Goal: Task Accomplishment & Management: Complete application form

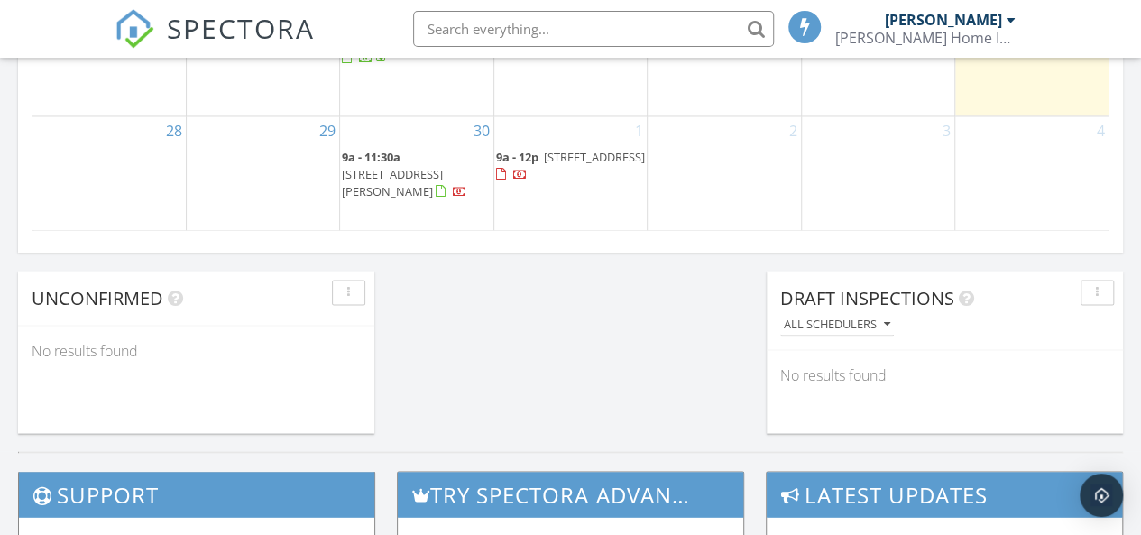
scroll to position [1353, 0]
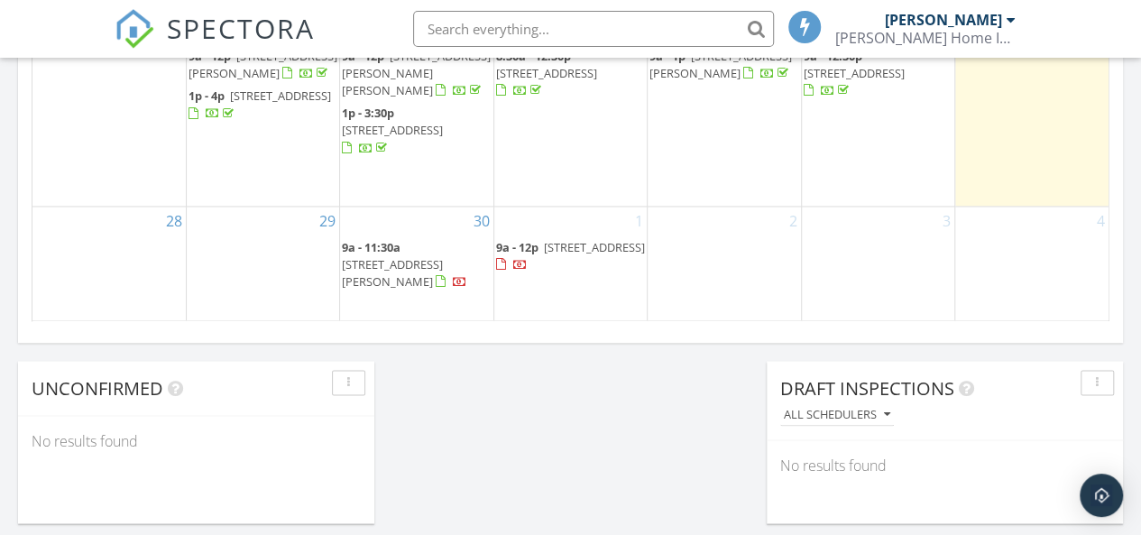
click at [861, 262] on div "3" at bounding box center [878, 264] width 152 height 115
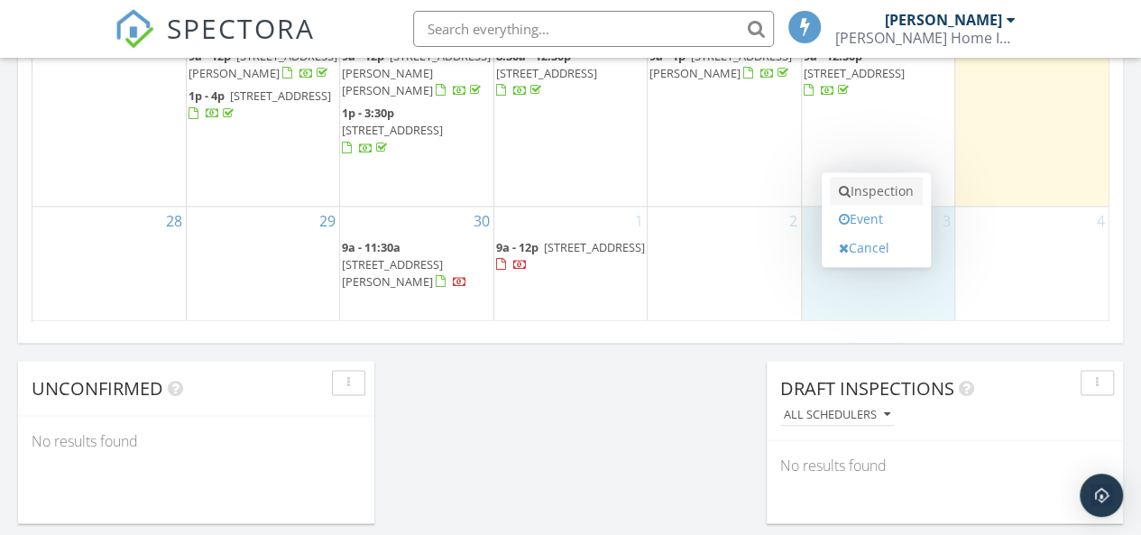
click at [880, 188] on link "Inspection" at bounding box center [876, 191] width 93 height 29
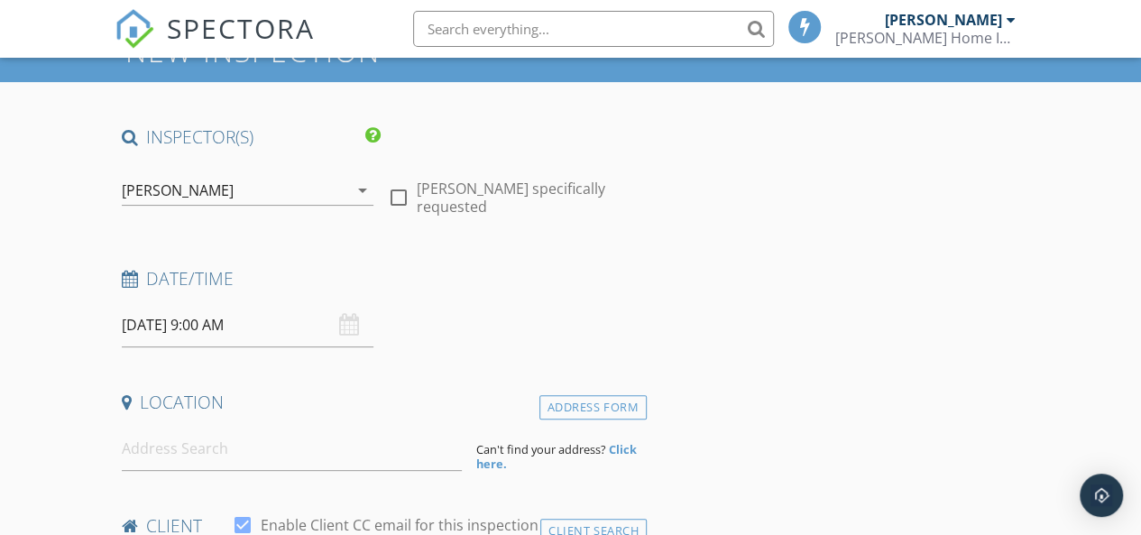
scroll to position [271, 0]
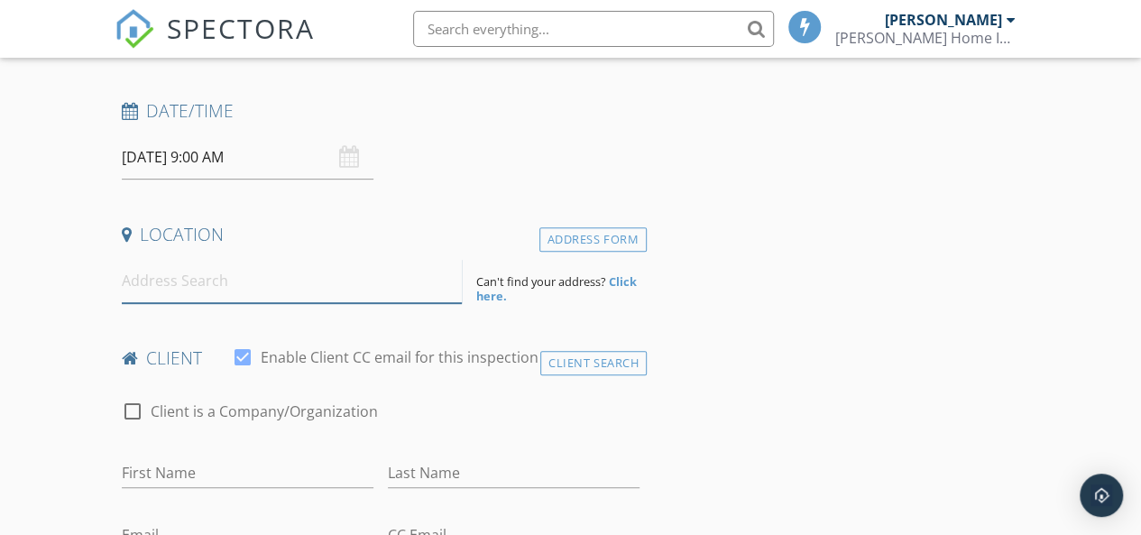
click at [206, 284] on input at bounding box center [292, 281] width 341 height 44
paste input "[STREET_ADDRESS]"
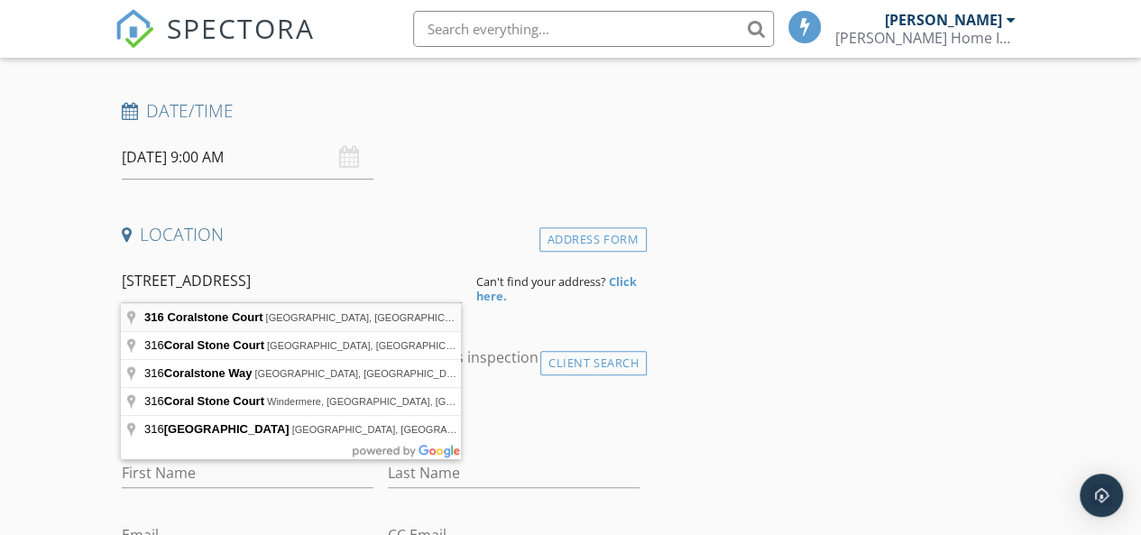
type input "[STREET_ADDRESS]"
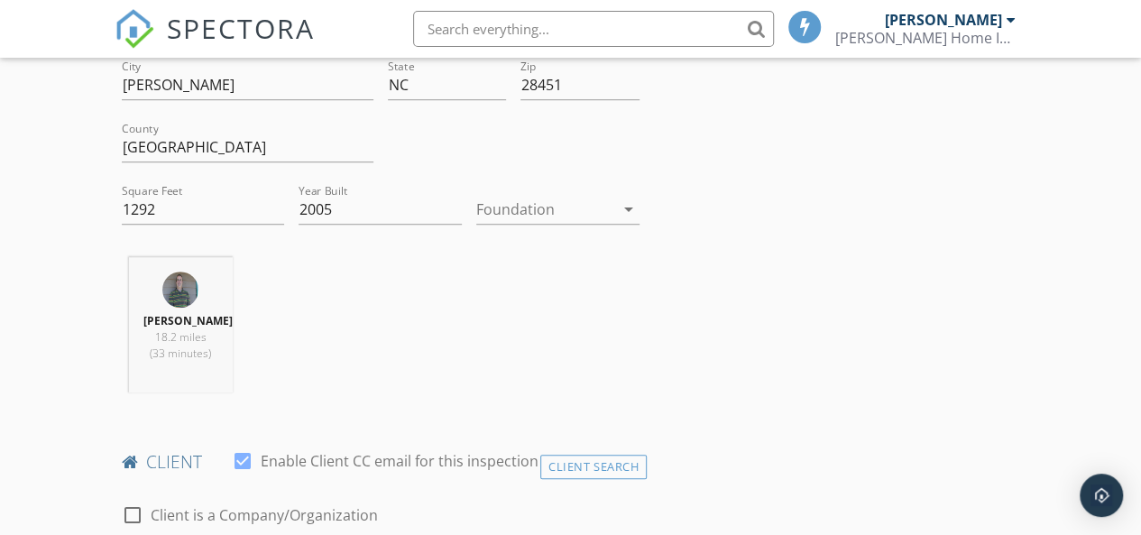
scroll to position [541, 0]
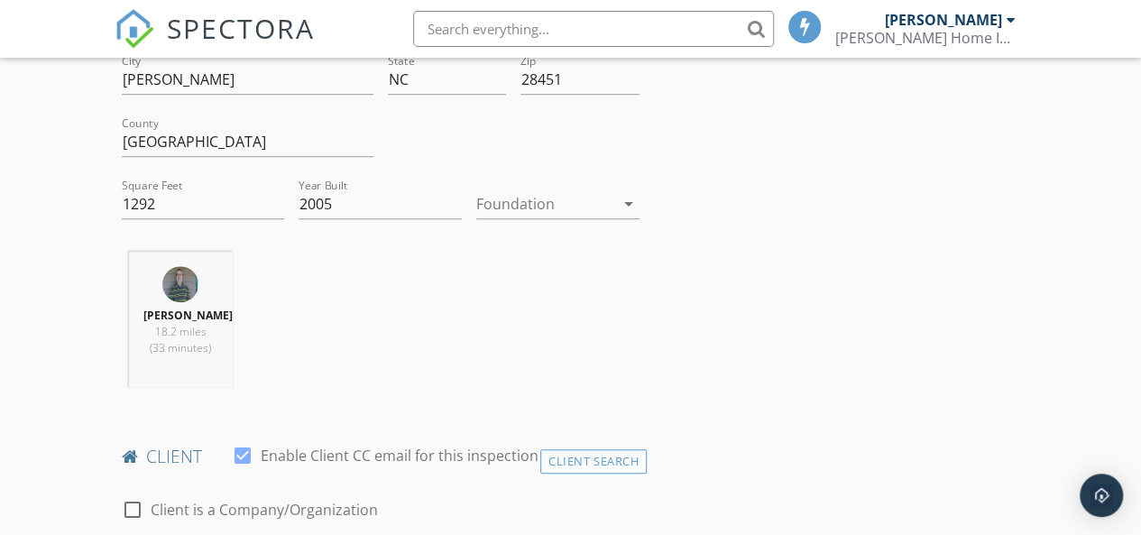
click at [621, 207] on icon "arrow_drop_down" at bounding box center [629, 204] width 22 height 22
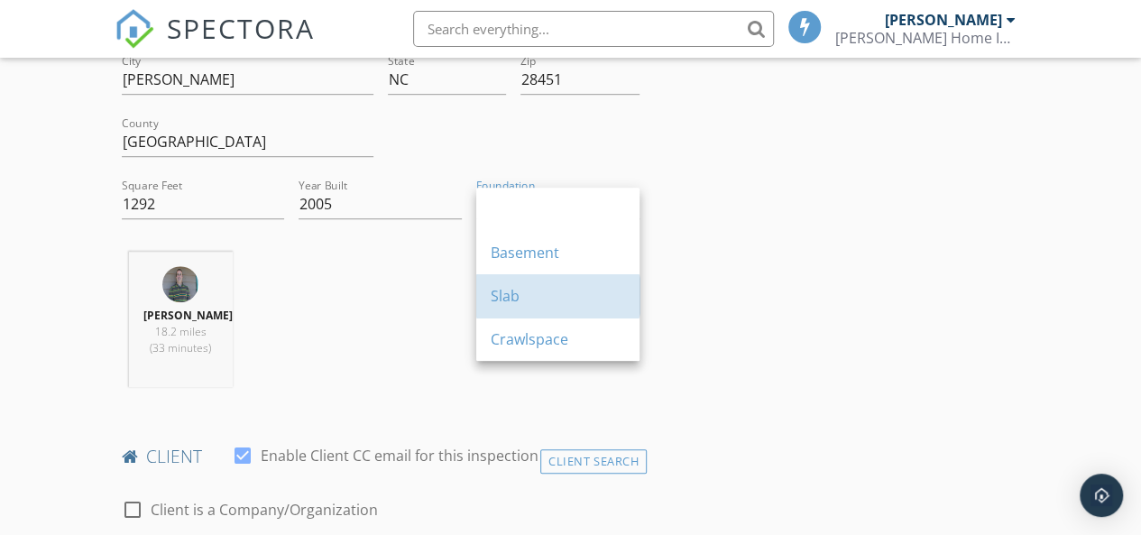
drag, startPoint x: 545, startPoint y: 307, endPoint x: 398, endPoint y: 271, distance: 151.4
click at [544, 307] on div "Slab" at bounding box center [558, 295] width 134 height 43
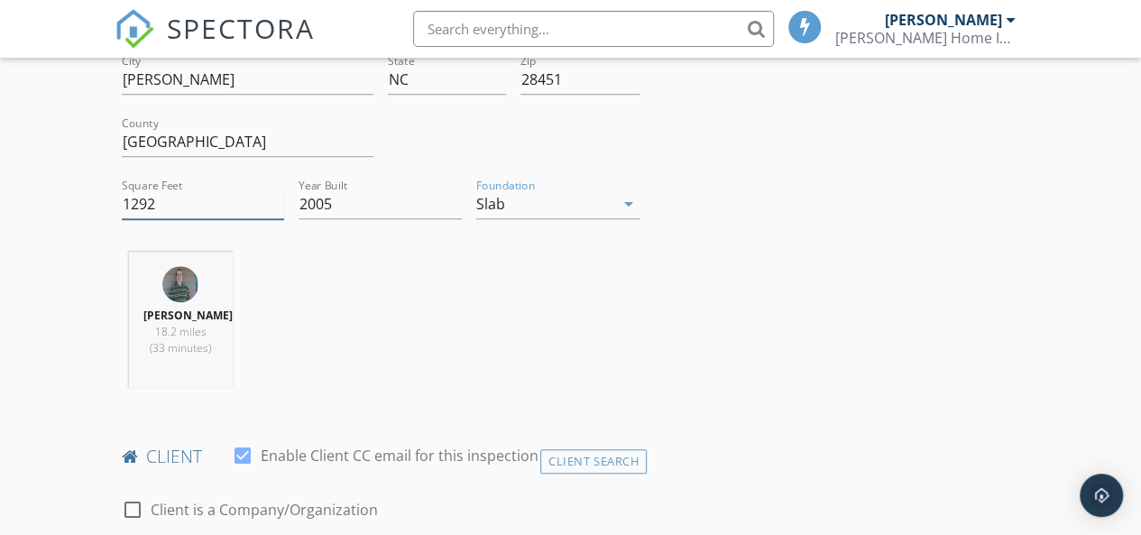
click at [155, 203] on input "1292" at bounding box center [203, 204] width 163 height 30
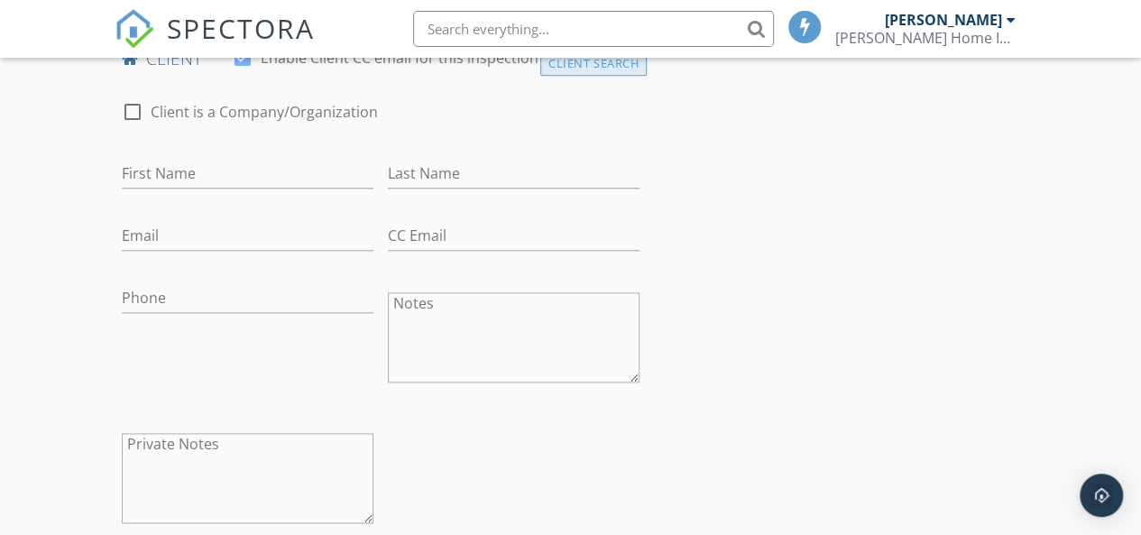
scroll to position [902, 0]
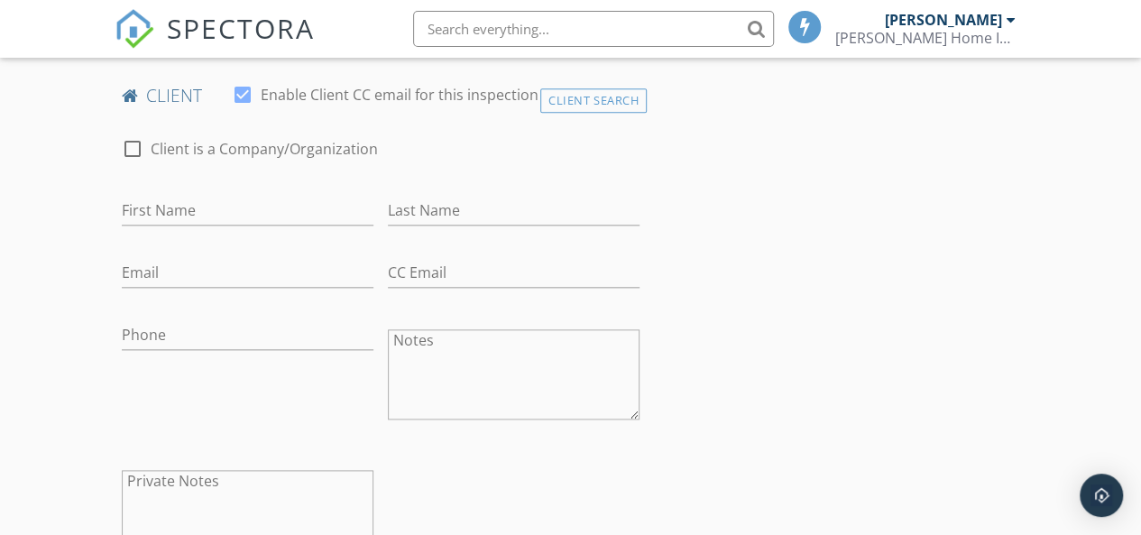
type input "1410"
click at [189, 216] on input "First Name" at bounding box center [248, 211] width 252 height 30
paste input "Diane & Ron Garneau"
drag, startPoint x: 213, startPoint y: 211, endPoint x: 267, endPoint y: 215, distance: 54.2
click at [267, 215] on input "Diane & Ron Garneau" at bounding box center [248, 211] width 252 height 30
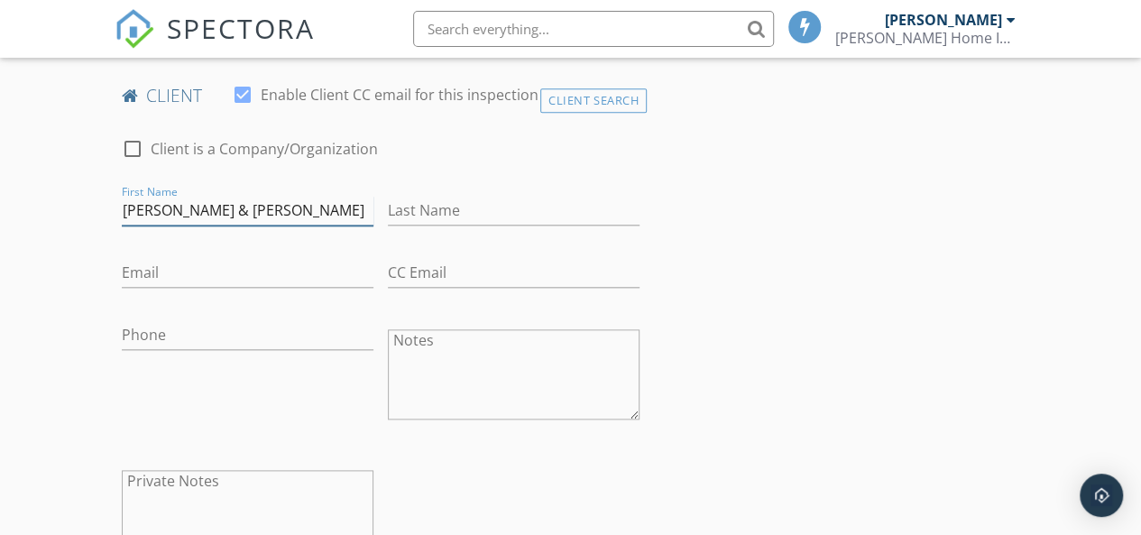
type input "Diane & Ron"
paste input "Garneau"
type input "Garneau"
click at [137, 271] on input "Email" at bounding box center [248, 273] width 252 height 30
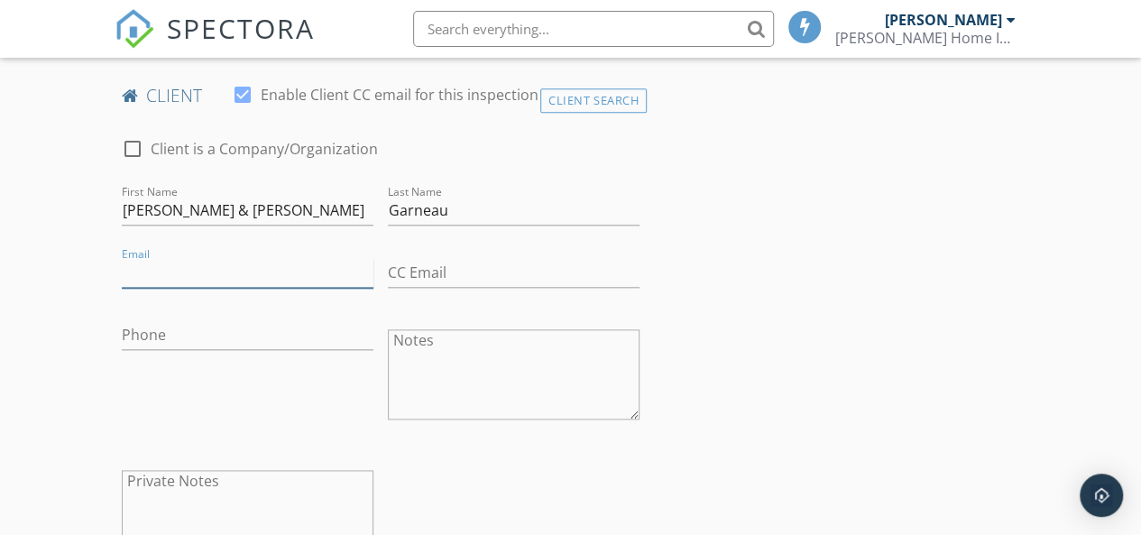
paste input "diane_garneau2002@yahoo.com"
type input "diane_garneau2002@yahoo.com"
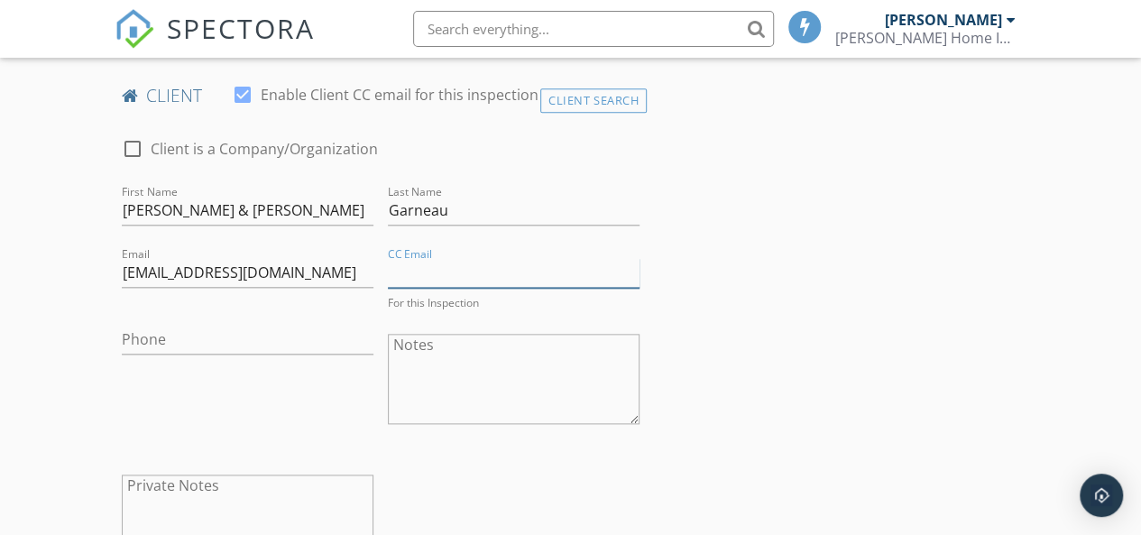
click at [432, 275] on input "CC Email" at bounding box center [514, 273] width 252 height 30
paste input "garneauron21@gmail.com"
type input "garneauron21@gmail.com"
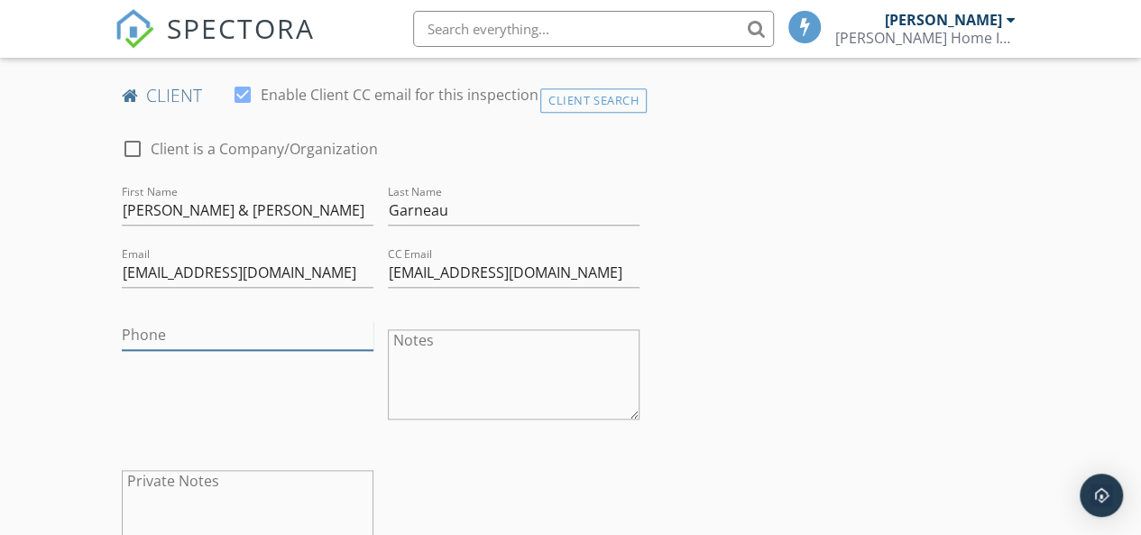
click at [176, 330] on input "Phone" at bounding box center [248, 335] width 252 height 30
paste input "937-763-7058"
type input "937-763-7058"
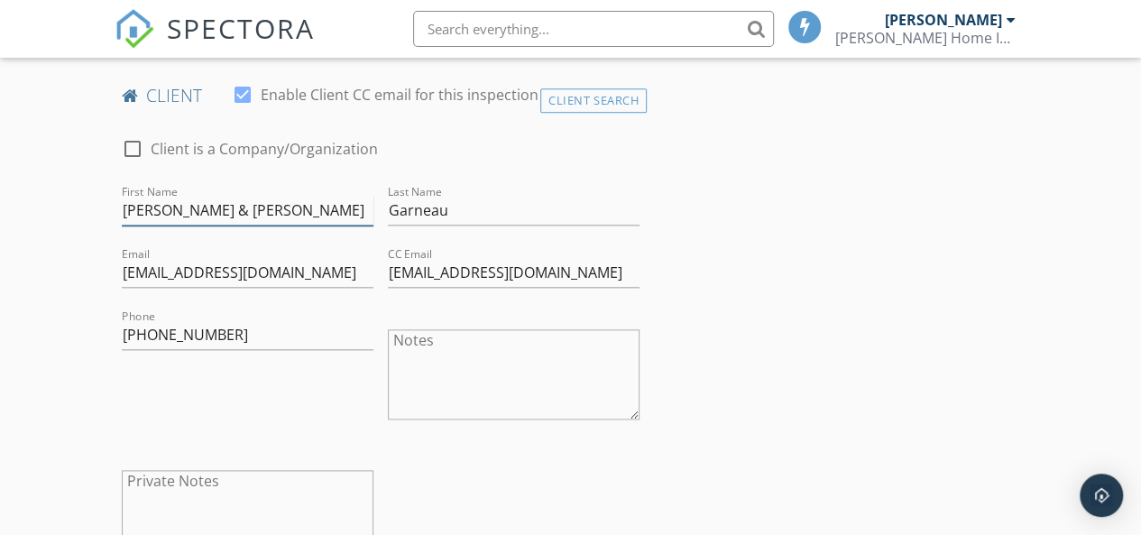
click at [181, 205] on input "Diane & Ron" at bounding box center [248, 211] width 252 height 30
type input "Ron & Diane"
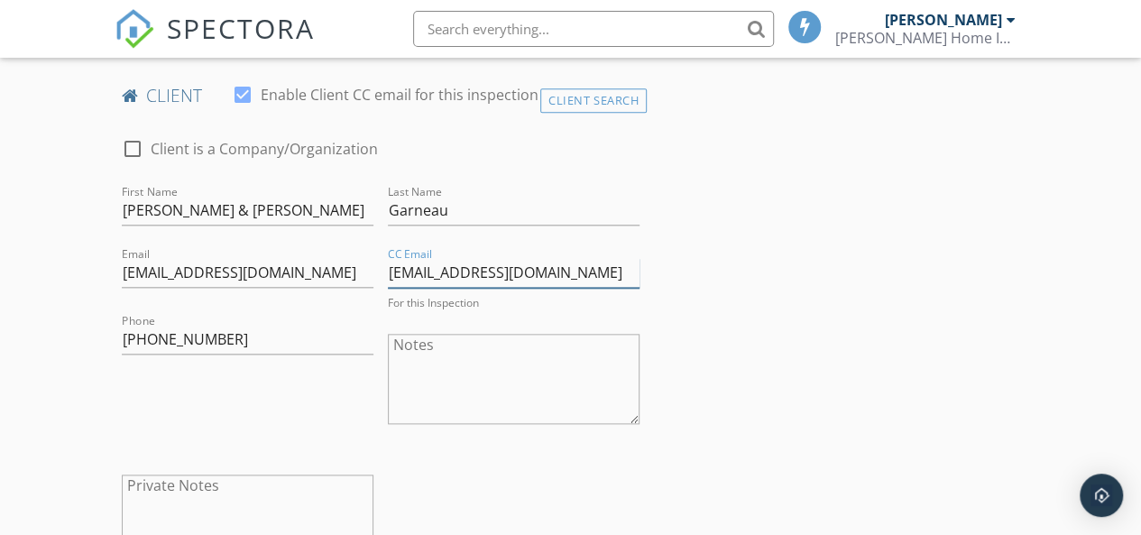
drag, startPoint x: 387, startPoint y: 271, endPoint x: 579, endPoint y: 278, distance: 192.2
click at [579, 278] on input "garneauron21@gmail.com" at bounding box center [514, 273] width 252 height 30
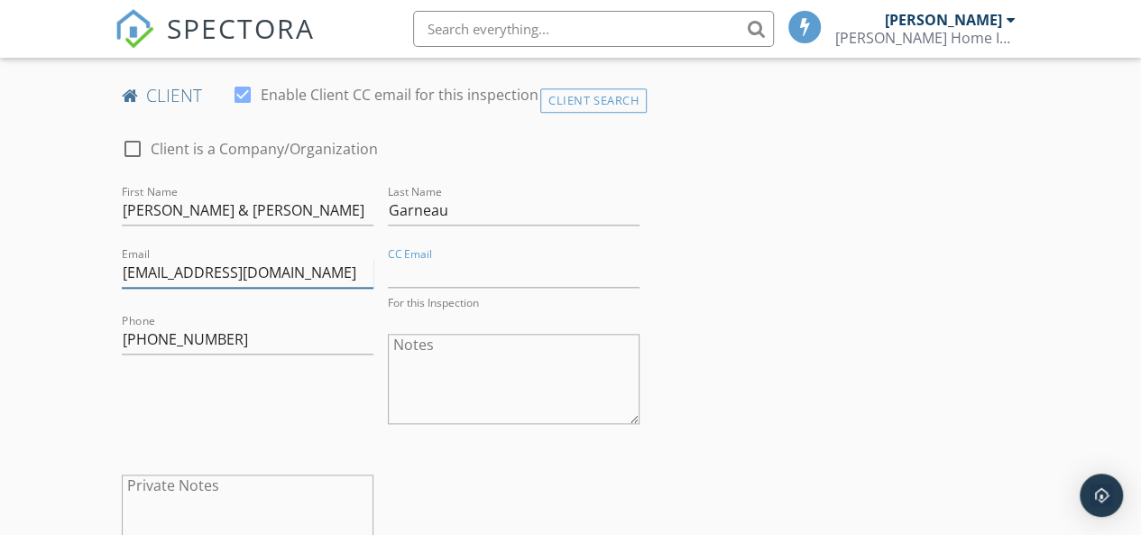
click at [122, 270] on input "diane_garneau2002@yahoo.com" at bounding box center [248, 273] width 252 height 30
paste input "garneauron21@gmail.com"
drag, startPoint x: 302, startPoint y: 275, endPoint x: 440, endPoint y: 300, distance: 140.3
click at [440, 300] on div "check_box_outline_blank Client is a Company/Organization First Name Ron & Diane…" at bounding box center [381, 356] width 532 height 472
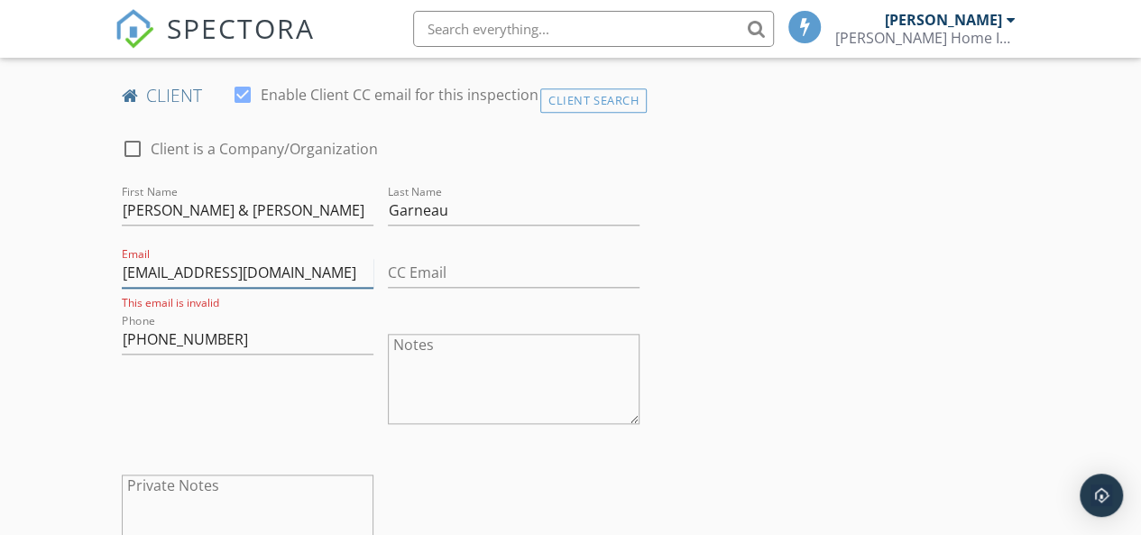
scroll to position [0, 0]
type input "garneauron21@gmail.com"
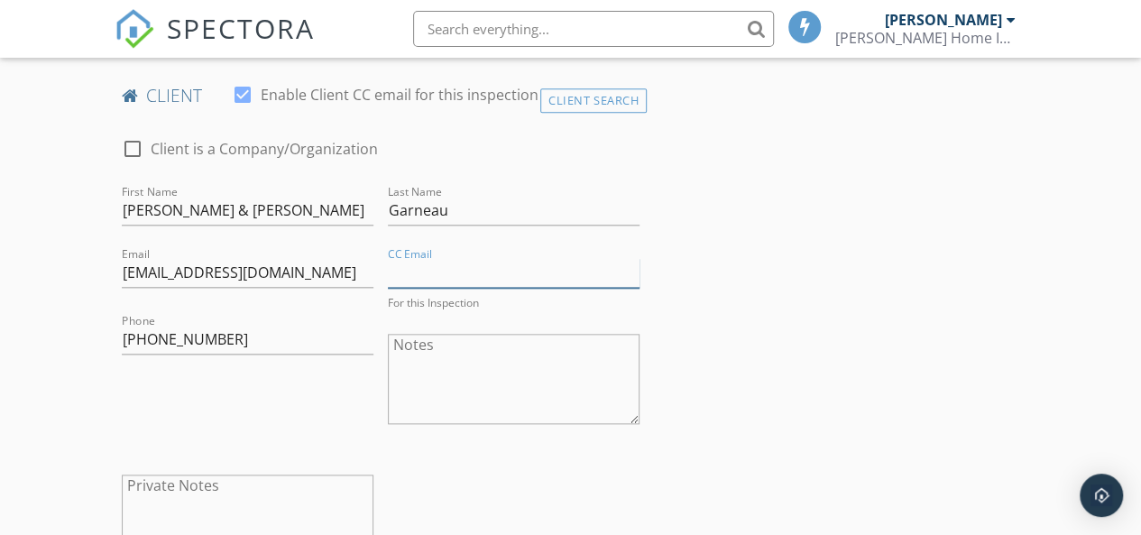
paste input "diane_garneau2002@yahoo.com"
type input "diane_garneau2002@yahoo.com"
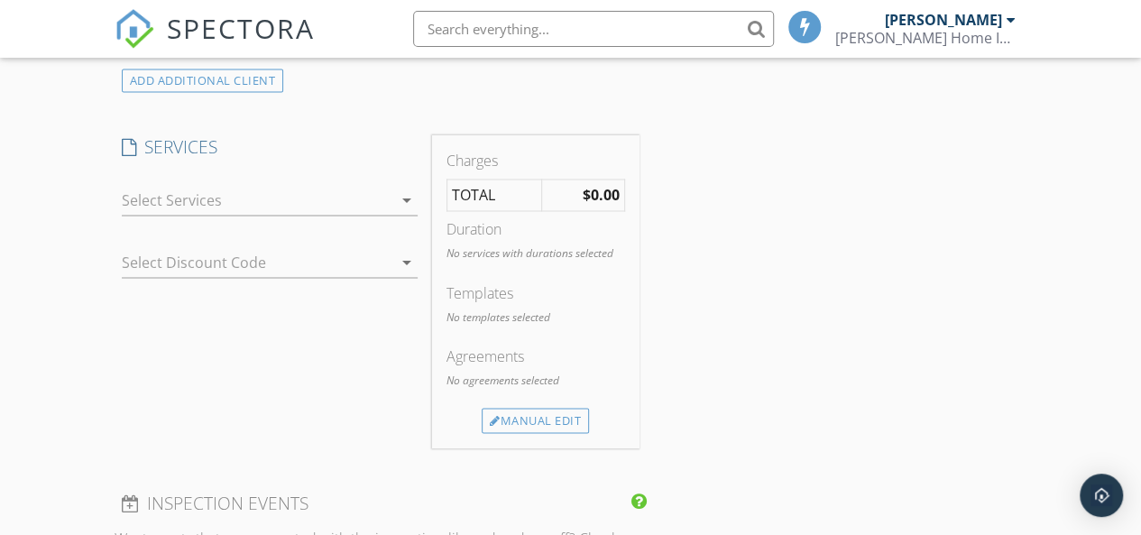
scroll to position [1443, 0]
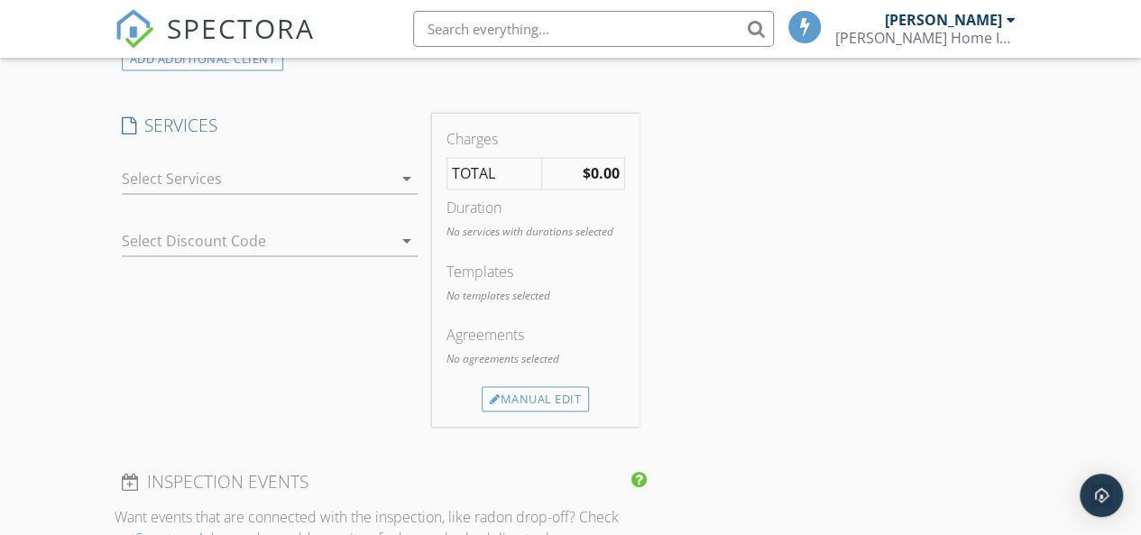
click at [412, 181] on icon "arrow_drop_down" at bounding box center [407, 179] width 22 height 22
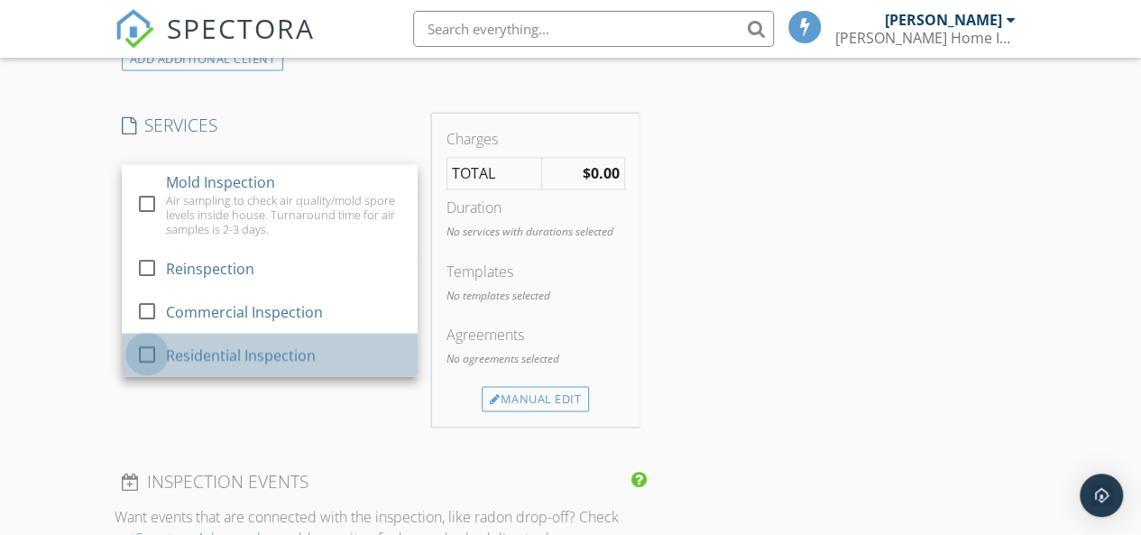
click at [159, 356] on div at bounding box center [147, 353] width 31 height 31
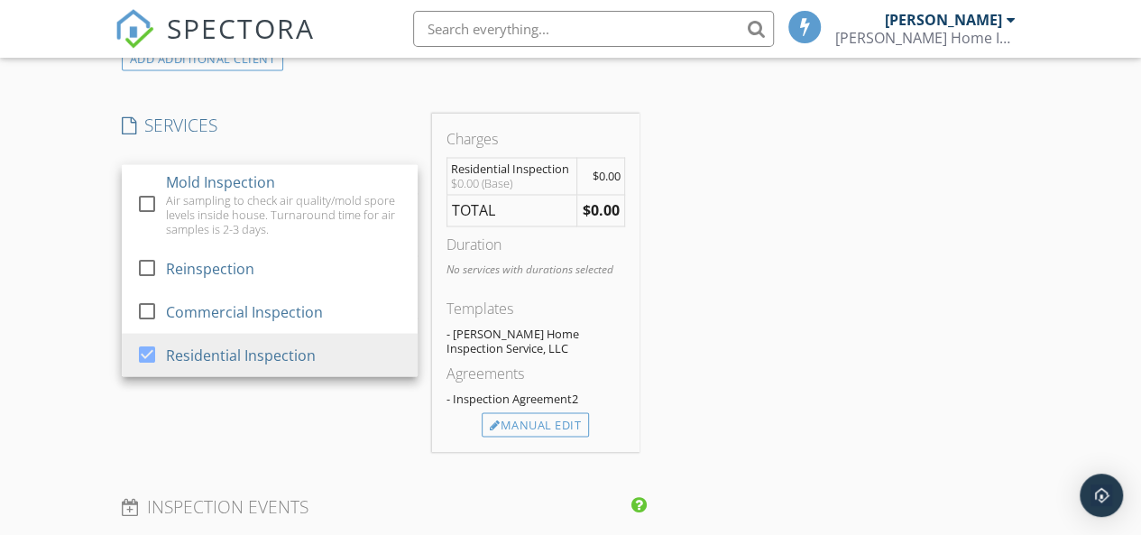
click at [722, 376] on div "INSPECTOR(S) check_box Randy Ivey PRIMARY Randy Ivey arrow_drop_down check_box_…" at bounding box center [571, 276] width 913 height 2983
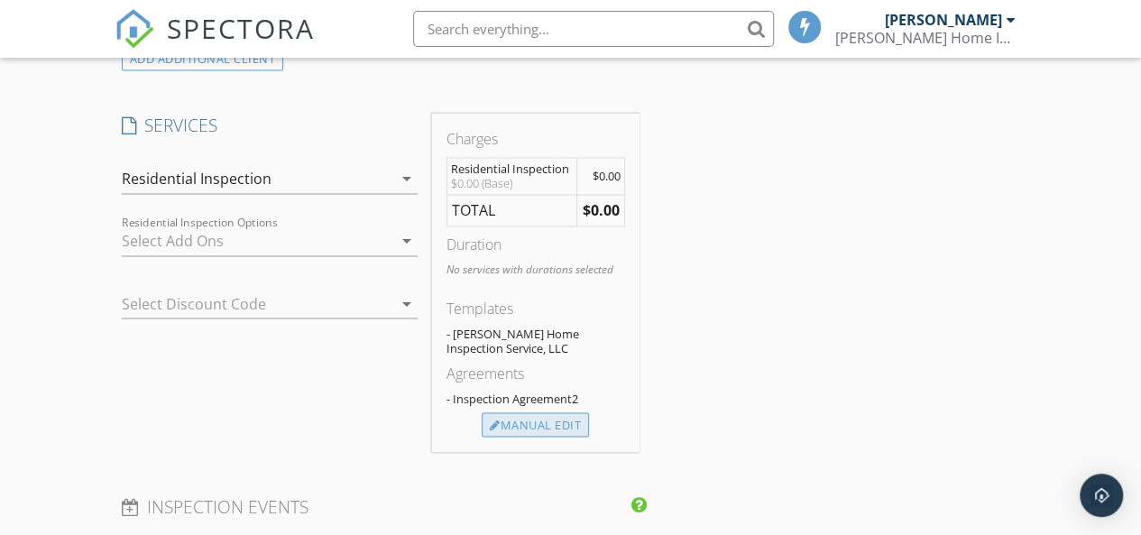
click at [547, 412] on div "Manual Edit" at bounding box center [535, 424] width 107 height 25
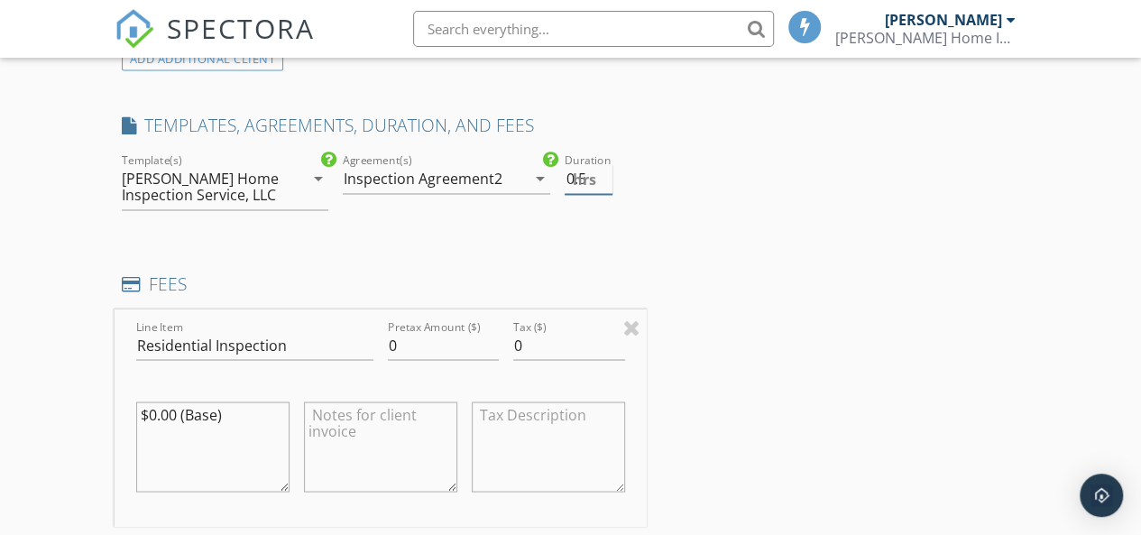
click at [604, 170] on input "0.5" at bounding box center [588, 179] width 47 height 30
click at [604, 170] on input "1" at bounding box center [588, 179] width 47 height 30
click at [604, 170] on input "1.5" at bounding box center [588, 179] width 47 height 30
click at [604, 170] on input "2" at bounding box center [588, 179] width 47 height 30
click at [604, 170] on input "2.5" at bounding box center [588, 179] width 47 height 30
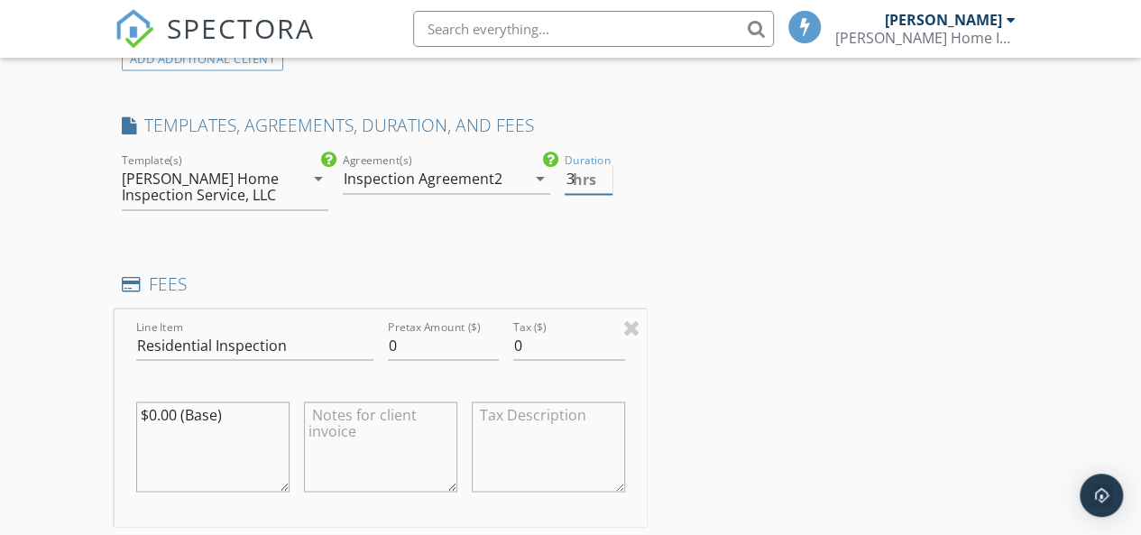
type input "3"
click at [604, 170] on input "3" at bounding box center [588, 179] width 47 height 30
click at [404, 338] on input "0" at bounding box center [444, 345] width 112 height 30
type input "500"
click at [775, 286] on div "INSPECTOR(S) check_box Randy Ivey PRIMARY Randy Ivey arrow_drop_down check_box_…" at bounding box center [571, 370] width 913 height 3170
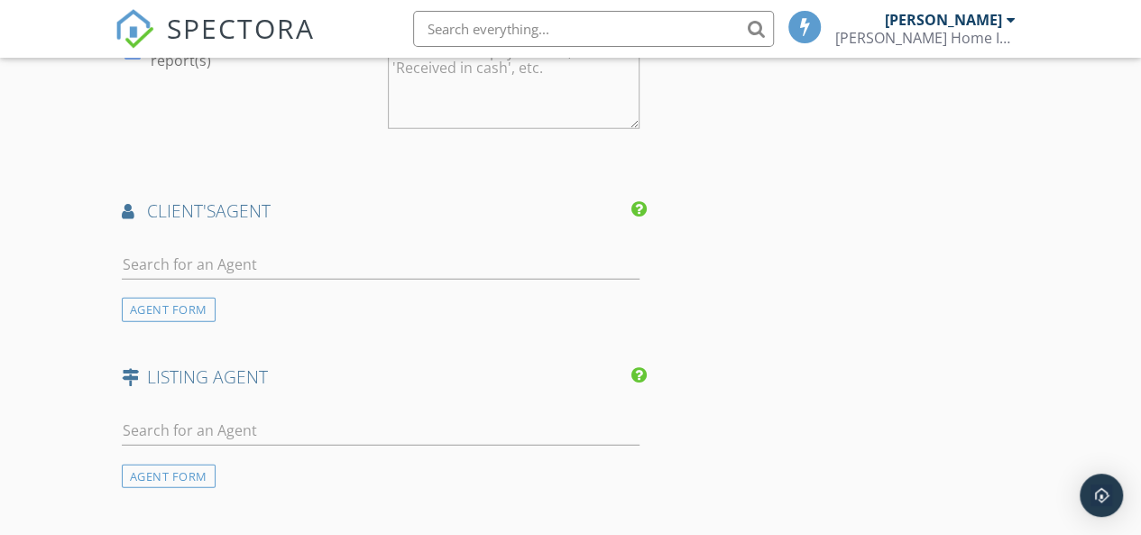
scroll to position [2269, 0]
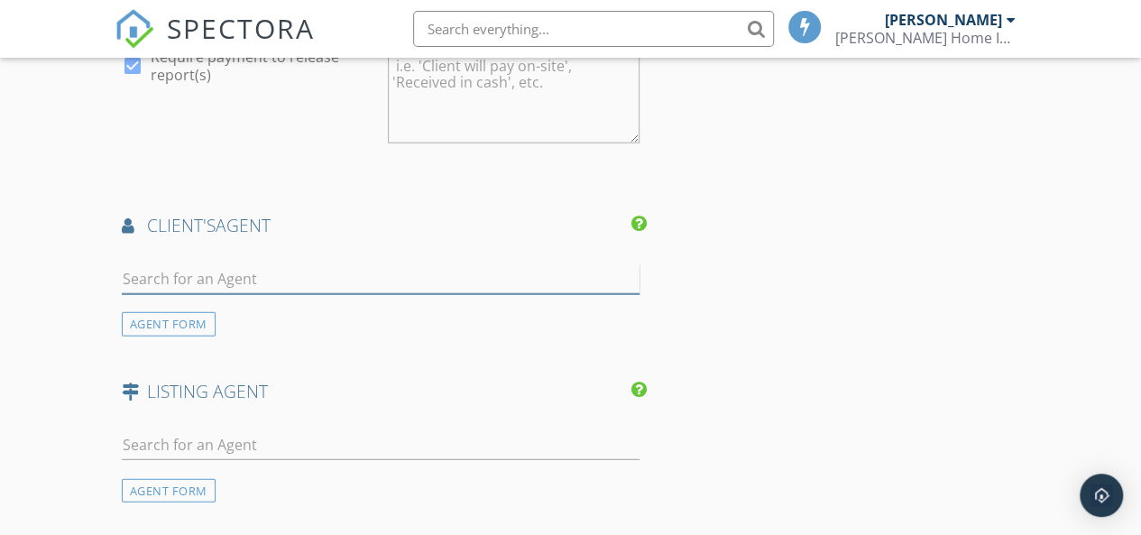
click at [274, 277] on input "text" at bounding box center [381, 279] width 518 height 30
type input "kier"
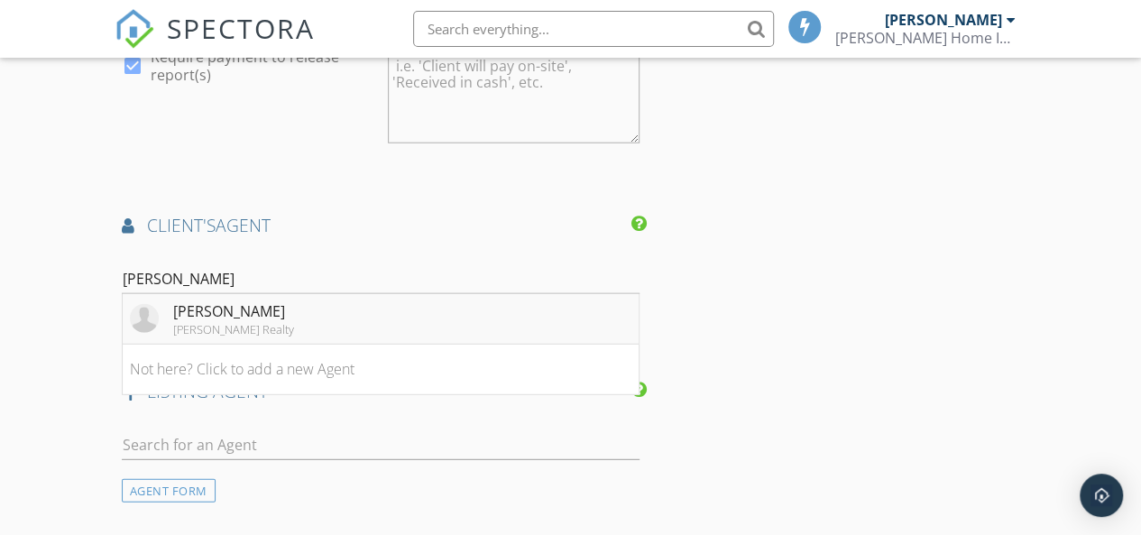
click at [244, 313] on div "Kiernan Shanahan" at bounding box center [233, 311] width 121 height 22
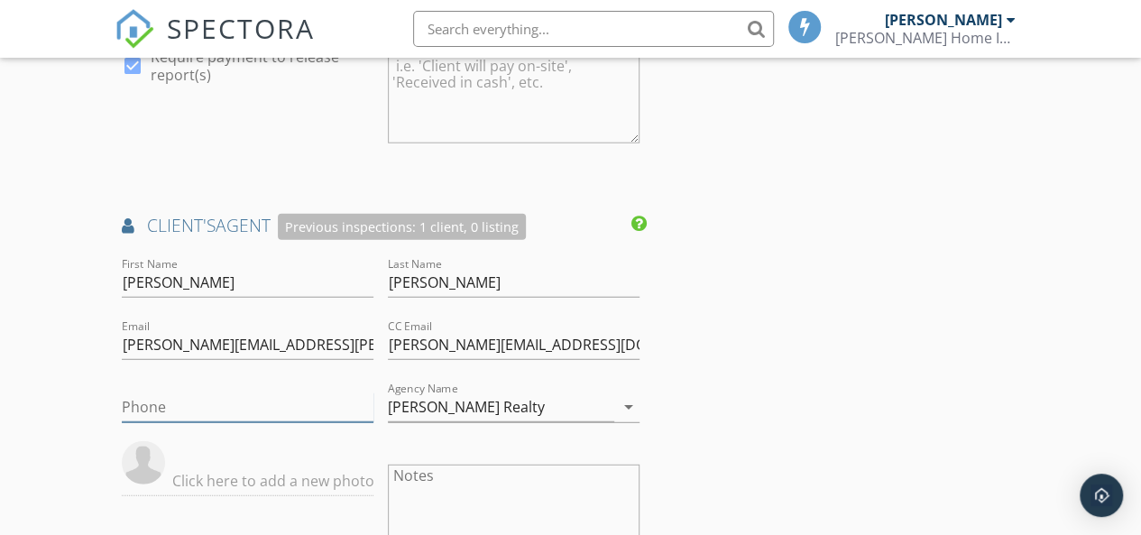
click at [161, 412] on input "Phone" at bounding box center [248, 407] width 252 height 30
paste input "518-698-2528"
type input "518-698-2528"
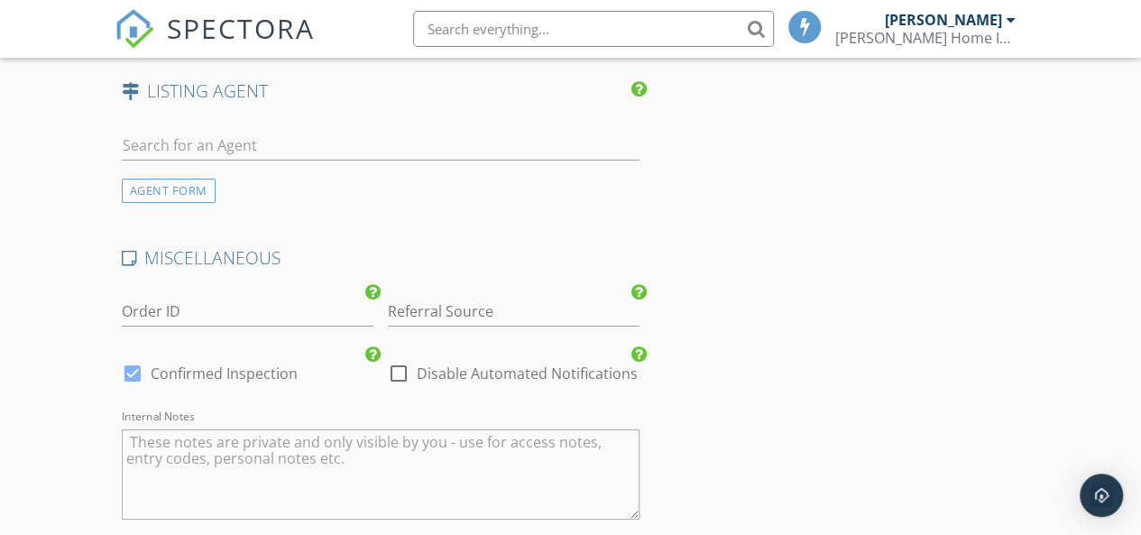
scroll to position [2991, 0]
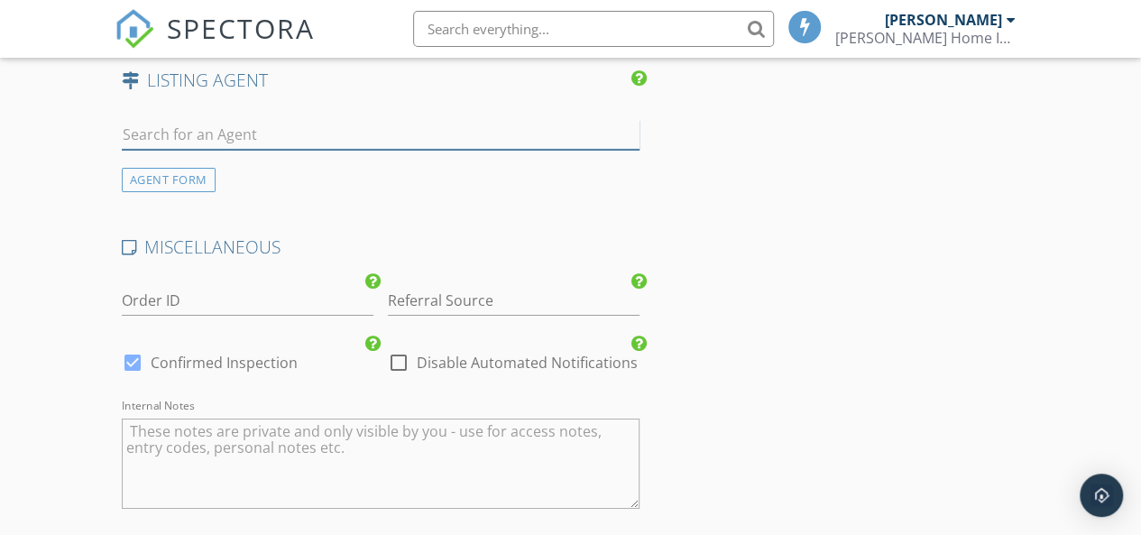
click at [355, 135] on input "text" at bounding box center [381, 135] width 518 height 30
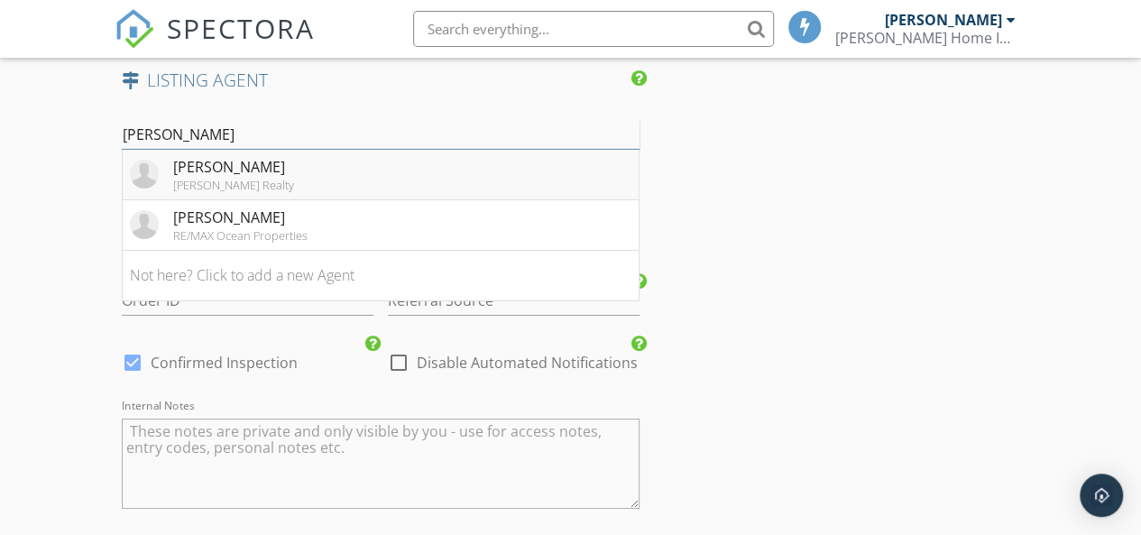
type input "charles"
click at [227, 170] on div "Charles Swain Keller Williams Realty" at bounding box center [233, 174] width 121 height 36
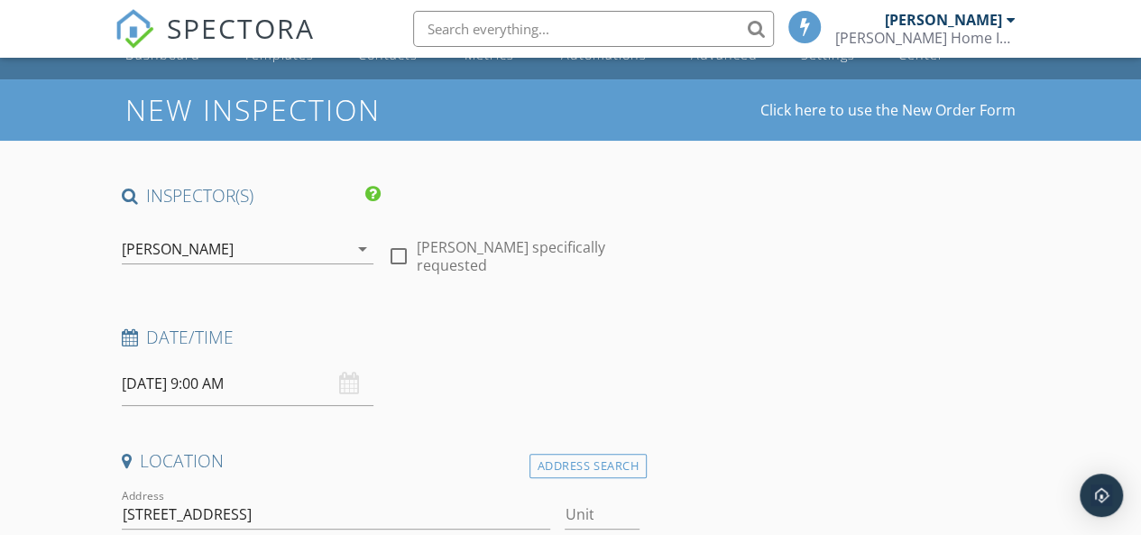
scroll to position [0, 0]
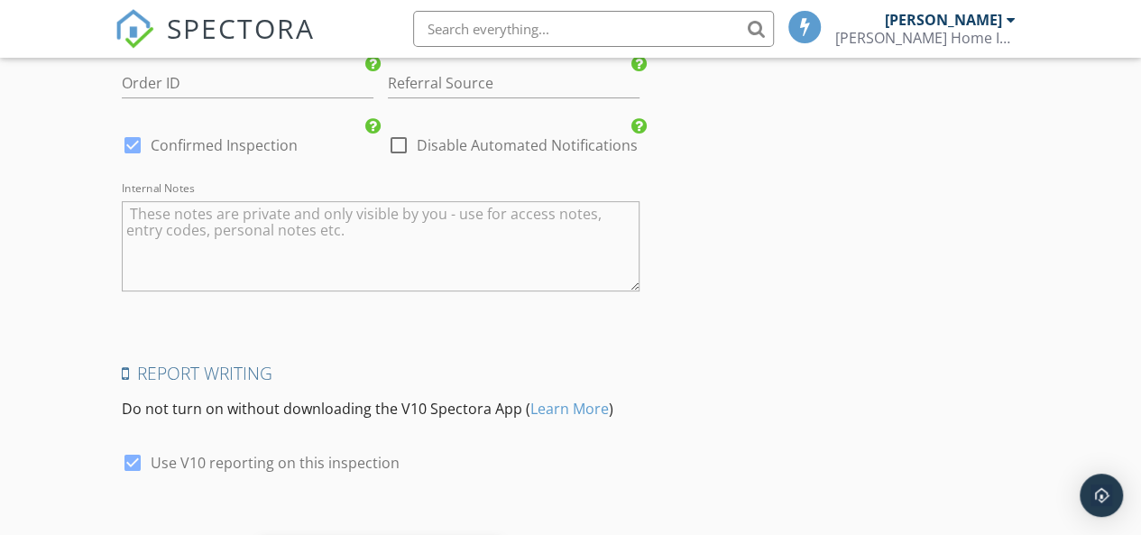
scroll to position [3720, 0]
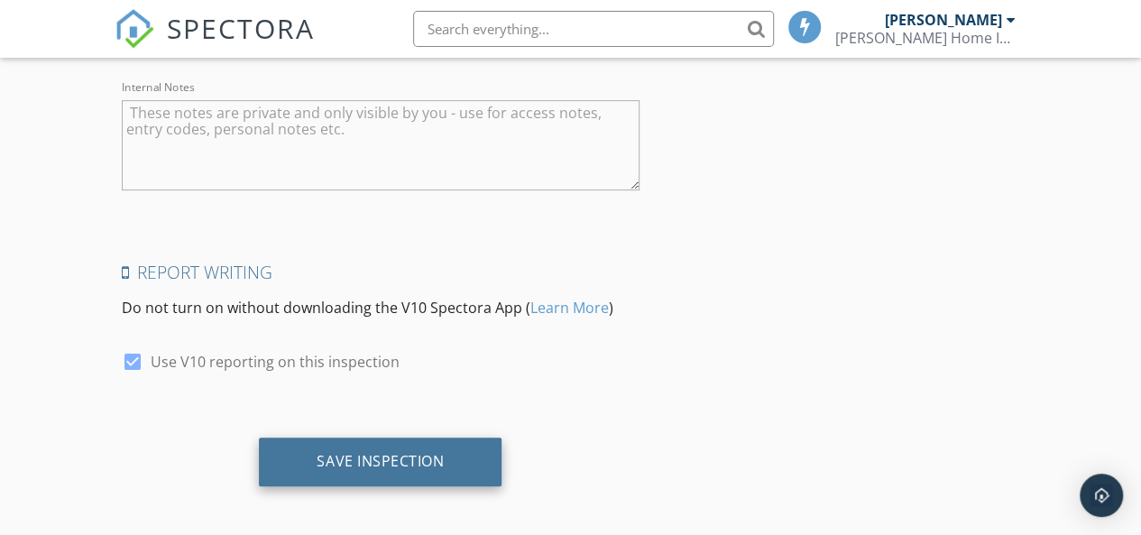
click at [409, 462] on div "Save Inspection" at bounding box center [380, 461] width 127 height 18
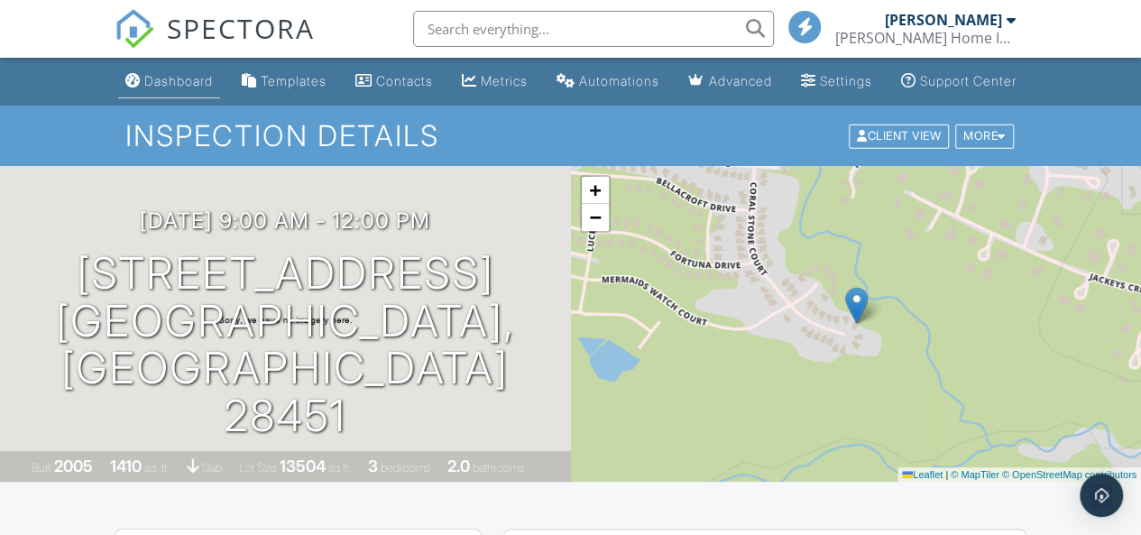
click at [157, 88] on div "Dashboard" at bounding box center [178, 80] width 69 height 15
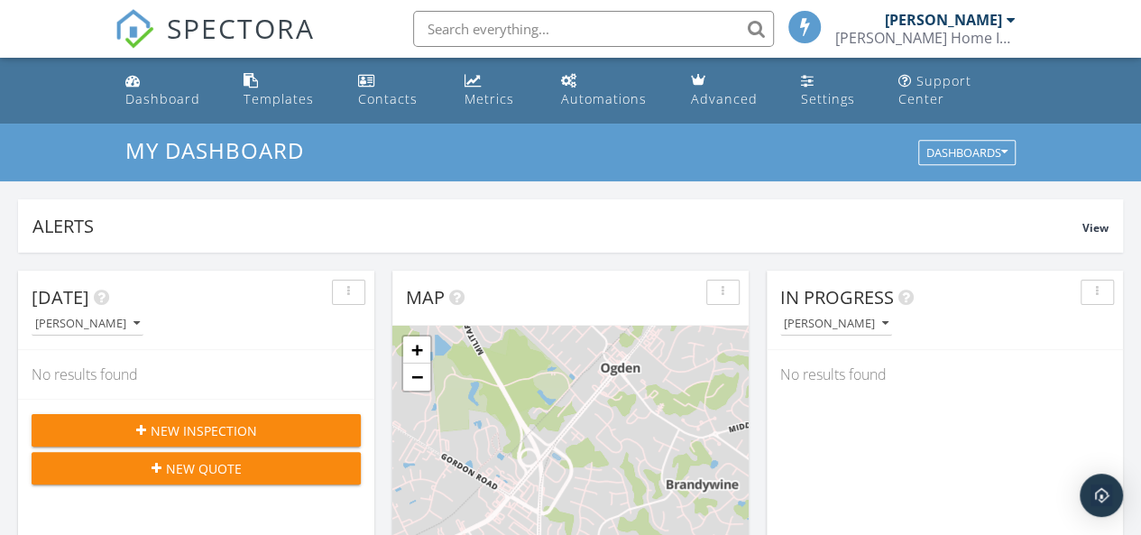
click at [996, 36] on div "[PERSON_NAME] Home Inspection Service" at bounding box center [925, 38] width 180 height 18
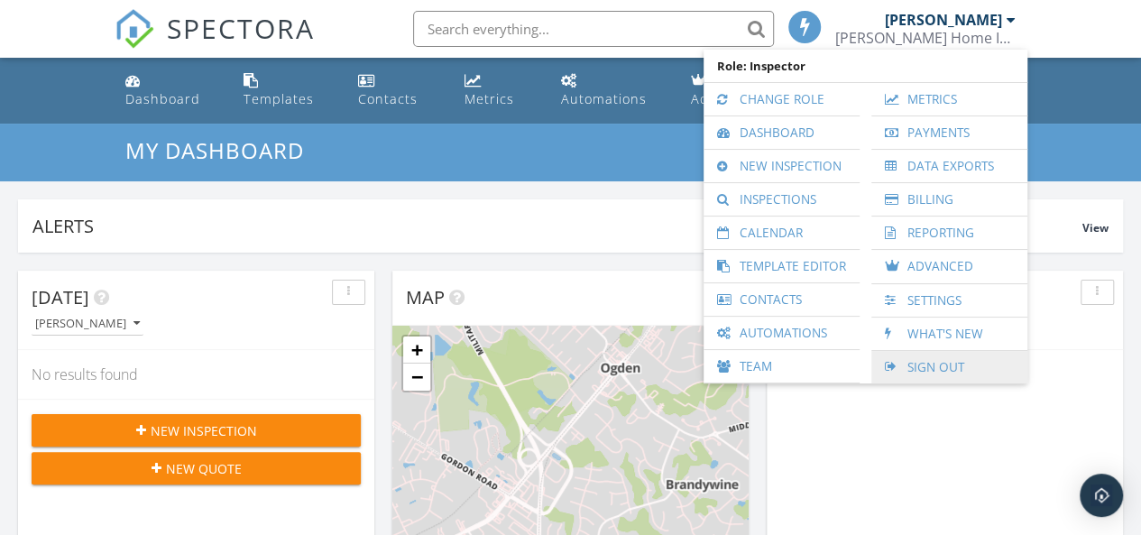
click at [943, 362] on link "Sign Out" at bounding box center [949, 367] width 138 height 32
